Goal: Navigation & Orientation: Find specific page/section

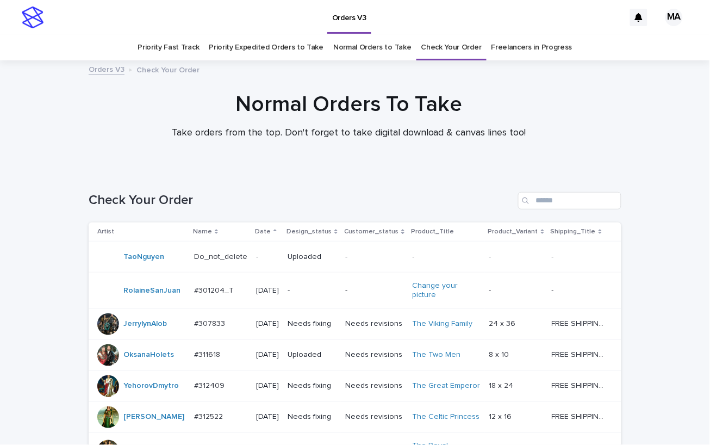
scroll to position [820, 0]
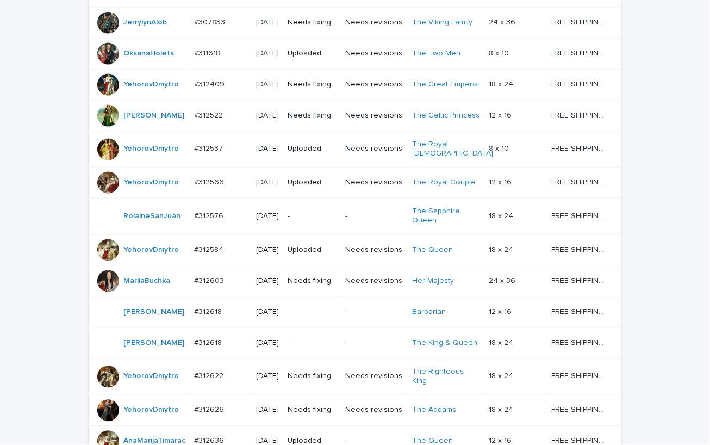
scroll to position [894, 0]
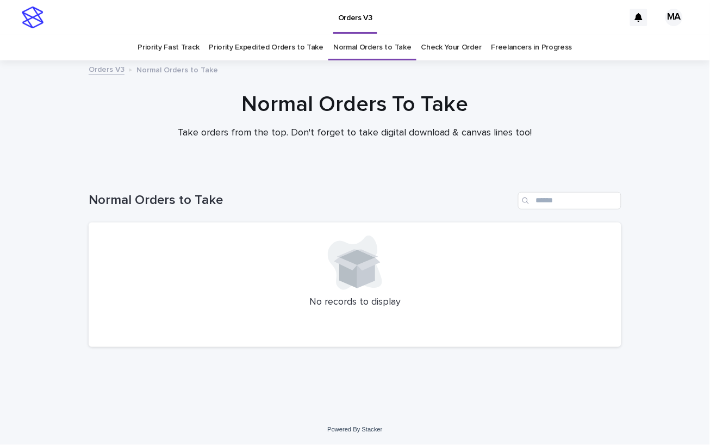
click at [239, 46] on link "Priority Expedited Orders to Take" at bounding box center [266, 48] width 115 height 26
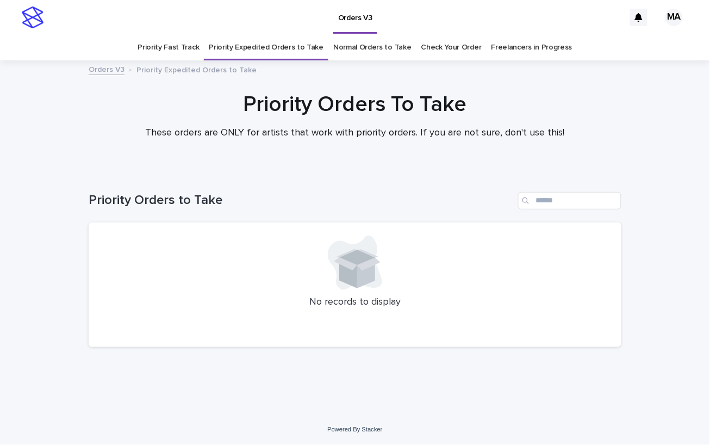
click at [199, 51] on link "Priority Fast Track" at bounding box center [167, 48] width 61 height 26
